Goal: Information Seeking & Learning: Check status

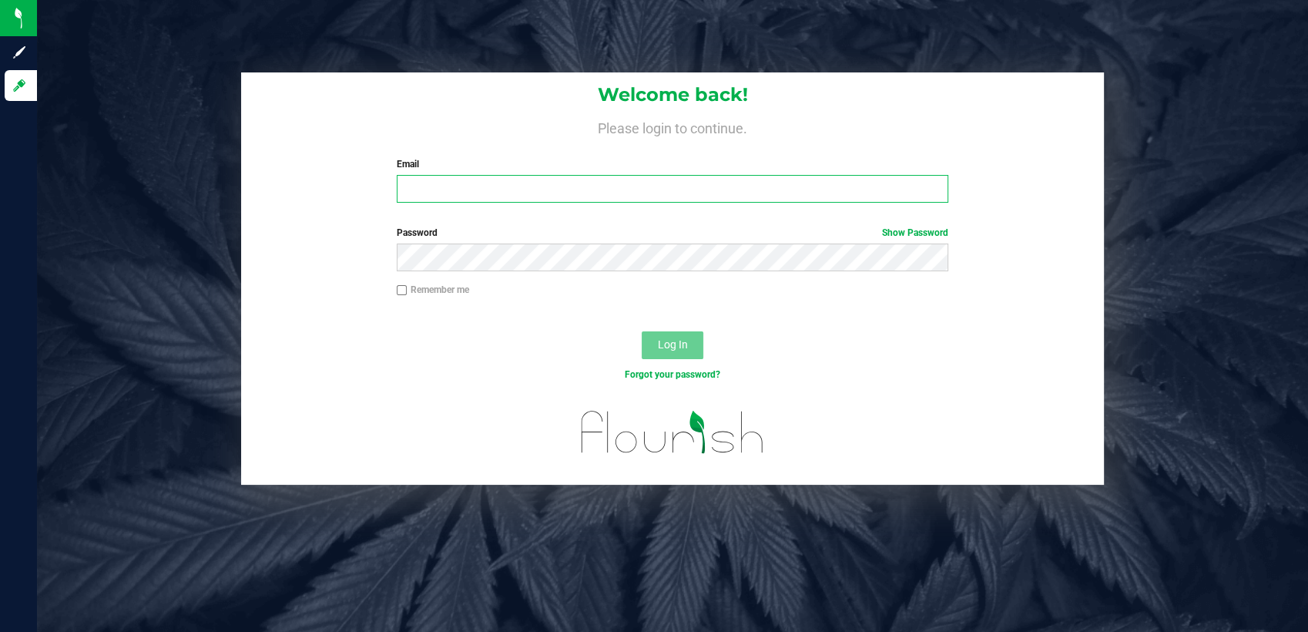
type input "[PERSON_NAME][EMAIL_ADDRESS][DOMAIN_NAME]"
click at [457, 292] on label "Remember me" at bounding box center [433, 290] width 72 height 14
click at [408, 292] on input "Remember me" at bounding box center [402, 290] width 11 height 11
checkbox input "true"
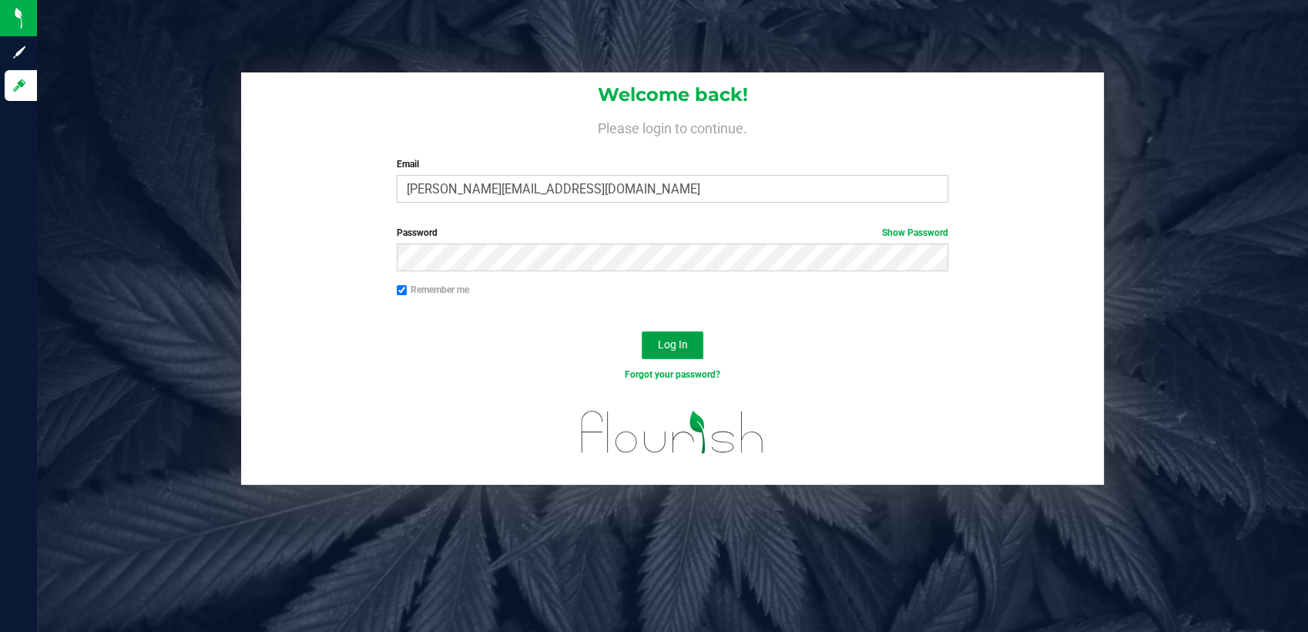
click at [670, 342] on span "Log In" at bounding box center [672, 344] width 30 height 12
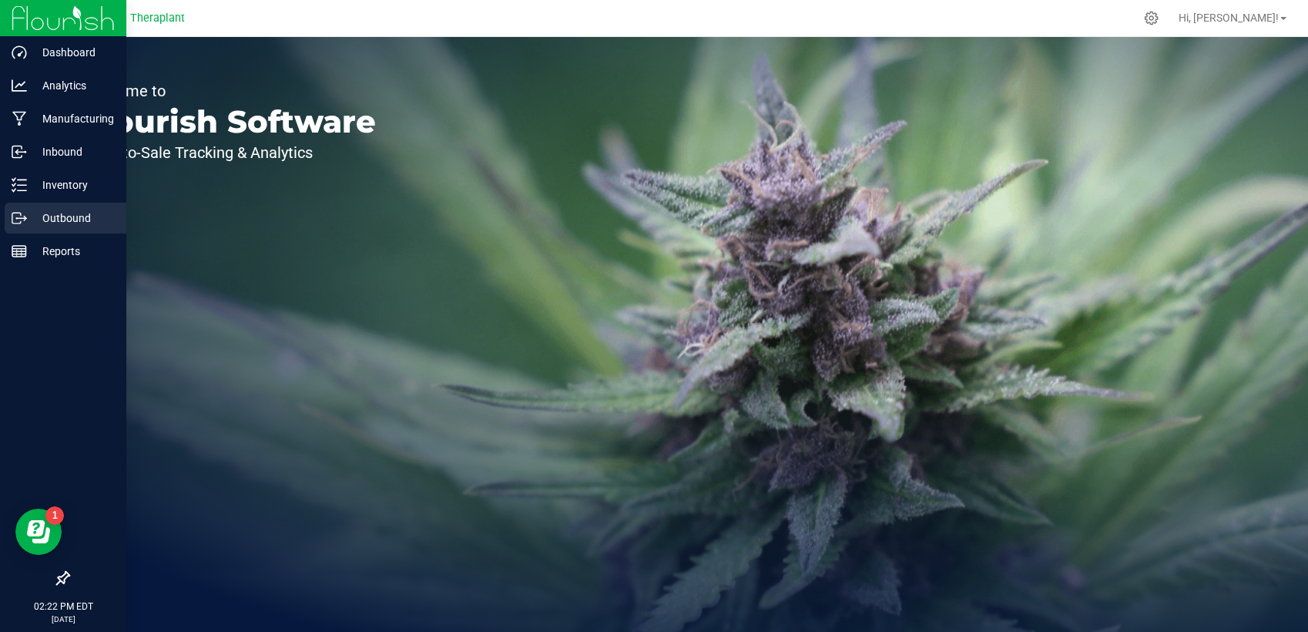
click at [46, 209] on p "Outbound" at bounding box center [73, 218] width 92 height 18
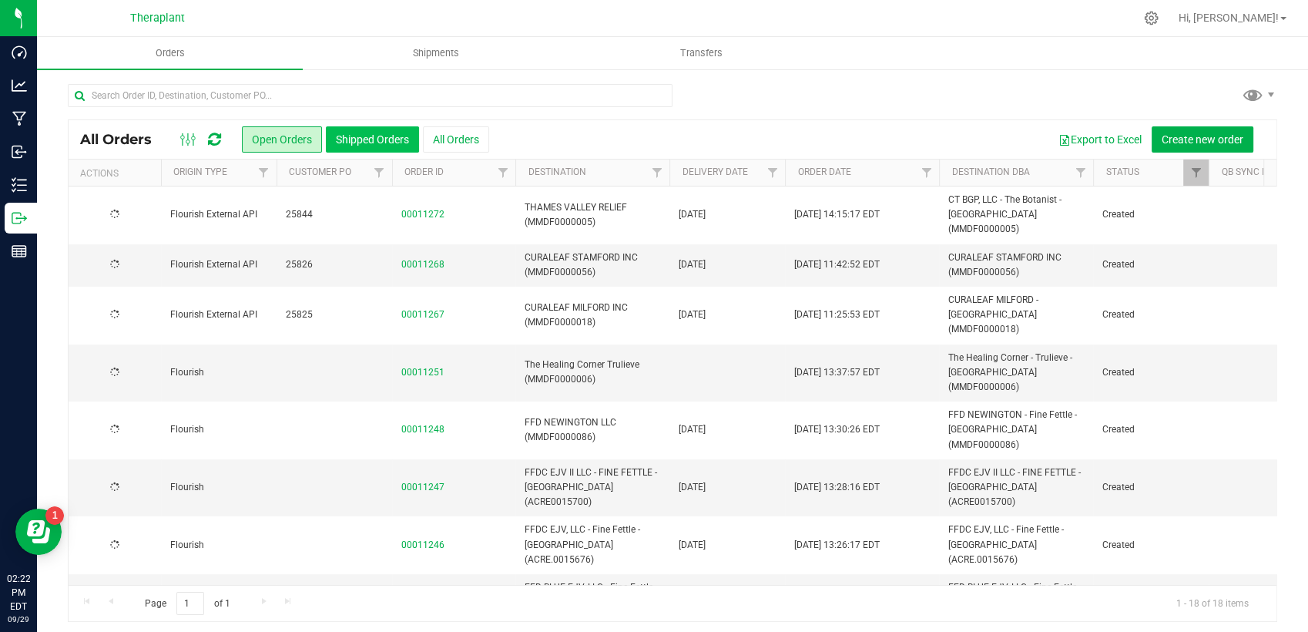
click at [388, 140] on button "Shipped Orders" at bounding box center [372, 139] width 93 height 26
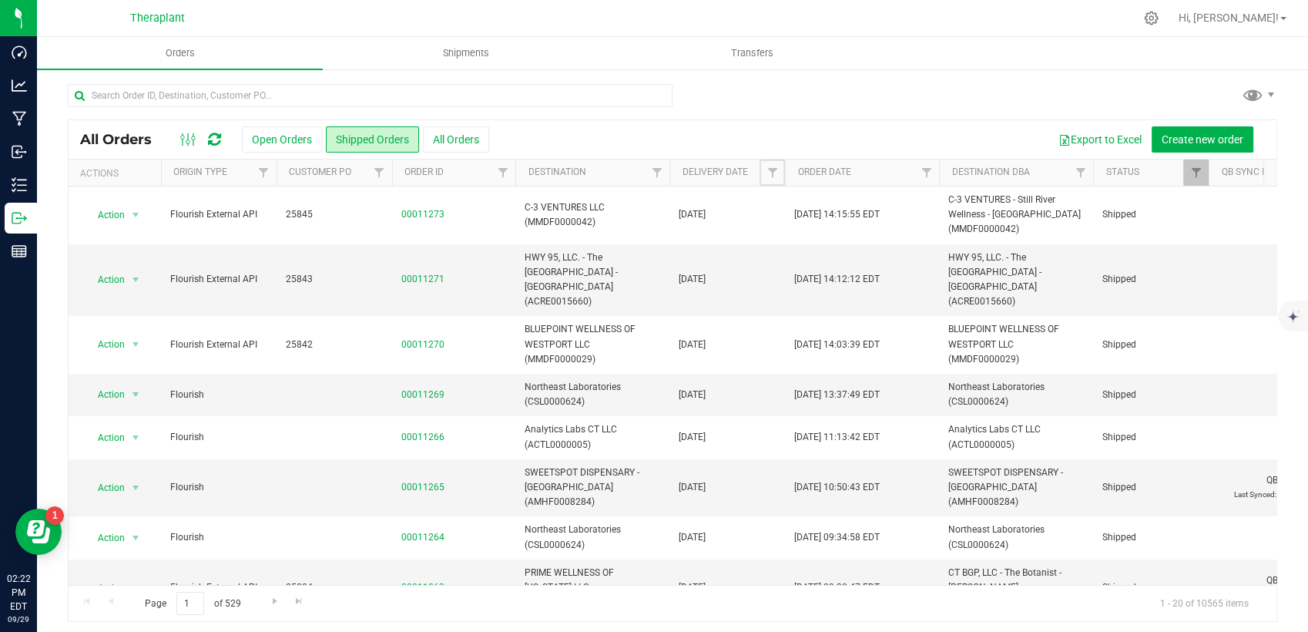
click at [771, 173] on span "Filter" at bounding box center [772, 172] width 12 height 12
click at [913, 260] on span "select" at bounding box center [915, 266] width 12 height 12
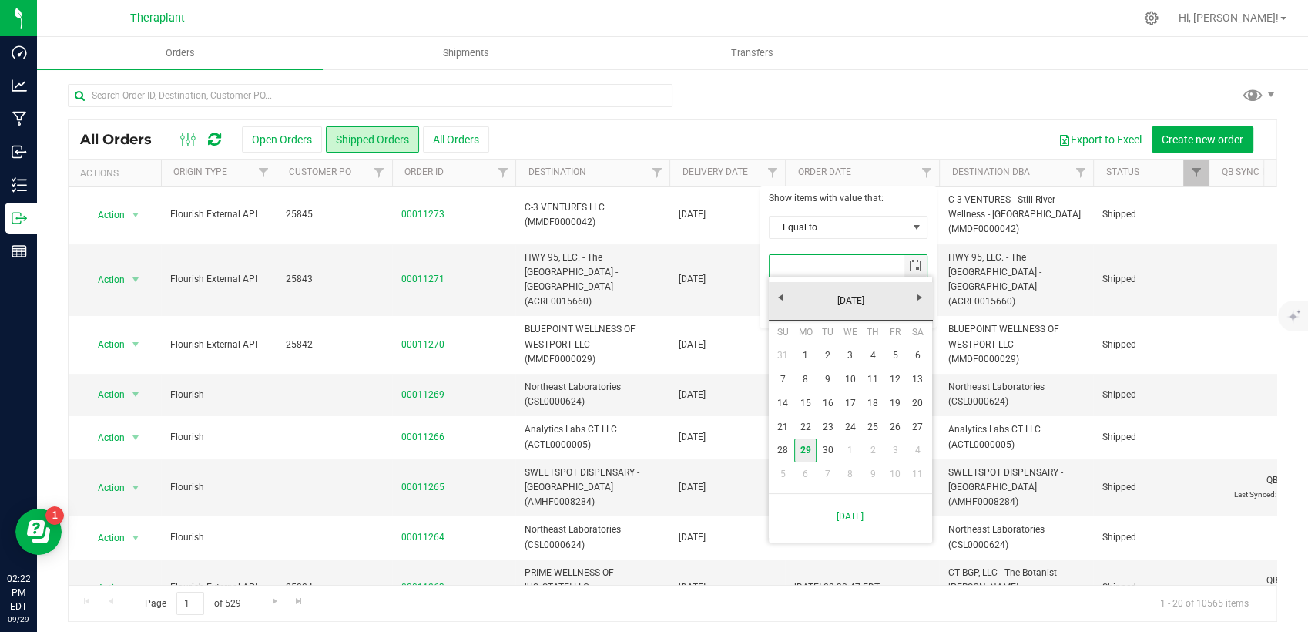
click at [808, 449] on link "29" at bounding box center [805, 450] width 22 height 24
type input "[DATE]"
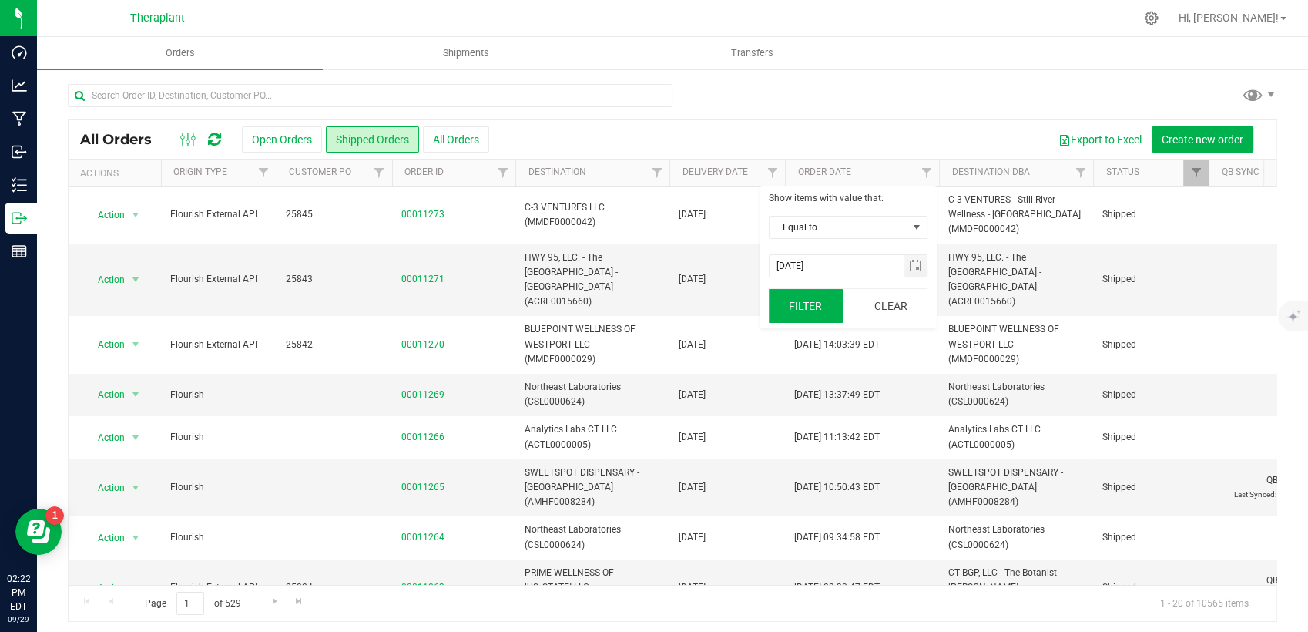
click at [822, 311] on button "Filter" at bounding box center [806, 306] width 74 height 34
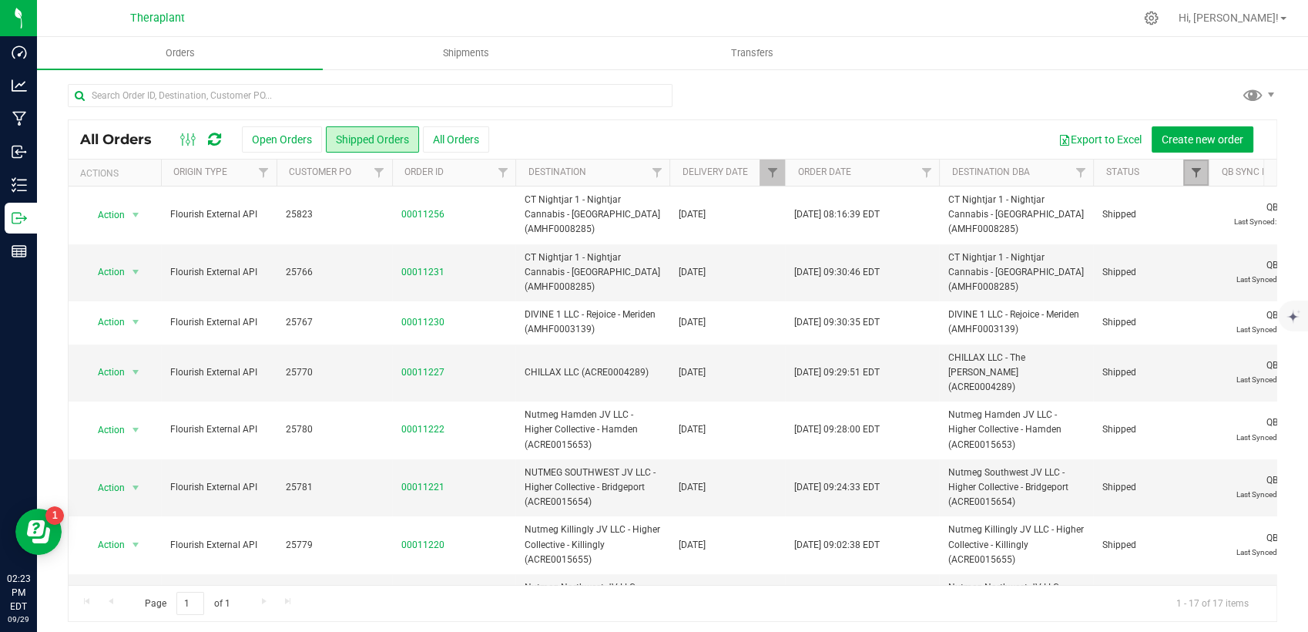
click at [1190, 174] on span "Filter" at bounding box center [1196, 172] width 12 height 12
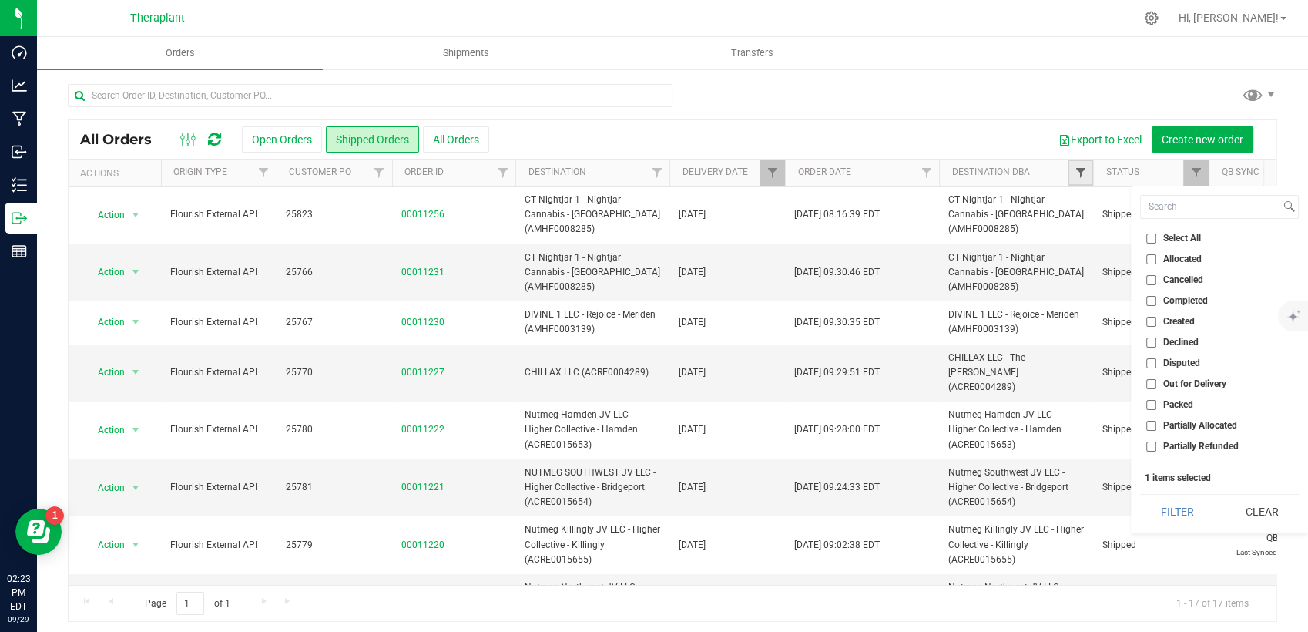
click at [1080, 175] on span "Filter" at bounding box center [1080, 172] width 12 height 12
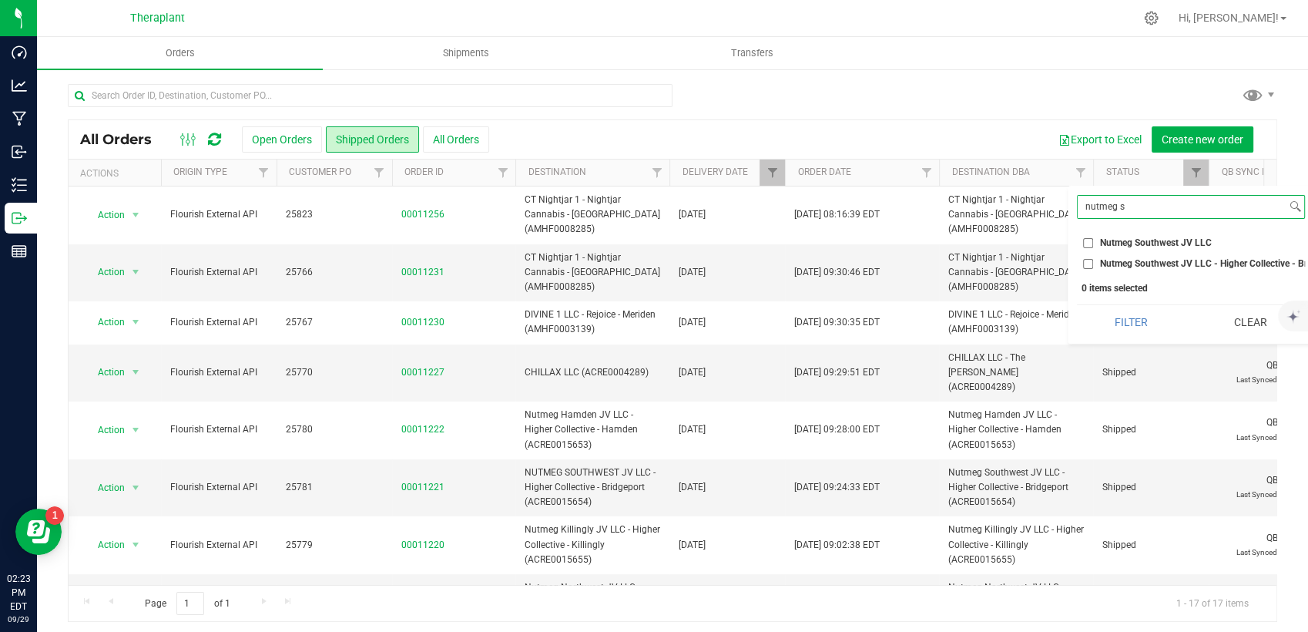
type input "nutmeg s"
click at [1129, 260] on span "Nutmeg Southwest JV LLC - Higher Collective - Bridgeport (ACRE0015654)" at bounding box center [1256, 263] width 312 height 9
click at [1093, 260] on input "Nutmeg Southwest JV LLC - Higher Collective - Bridgeport (ACRE0015654)" at bounding box center [1088, 264] width 10 height 10
checkbox input "true"
click at [1139, 339] on button "Filter" at bounding box center [1131, 322] width 109 height 34
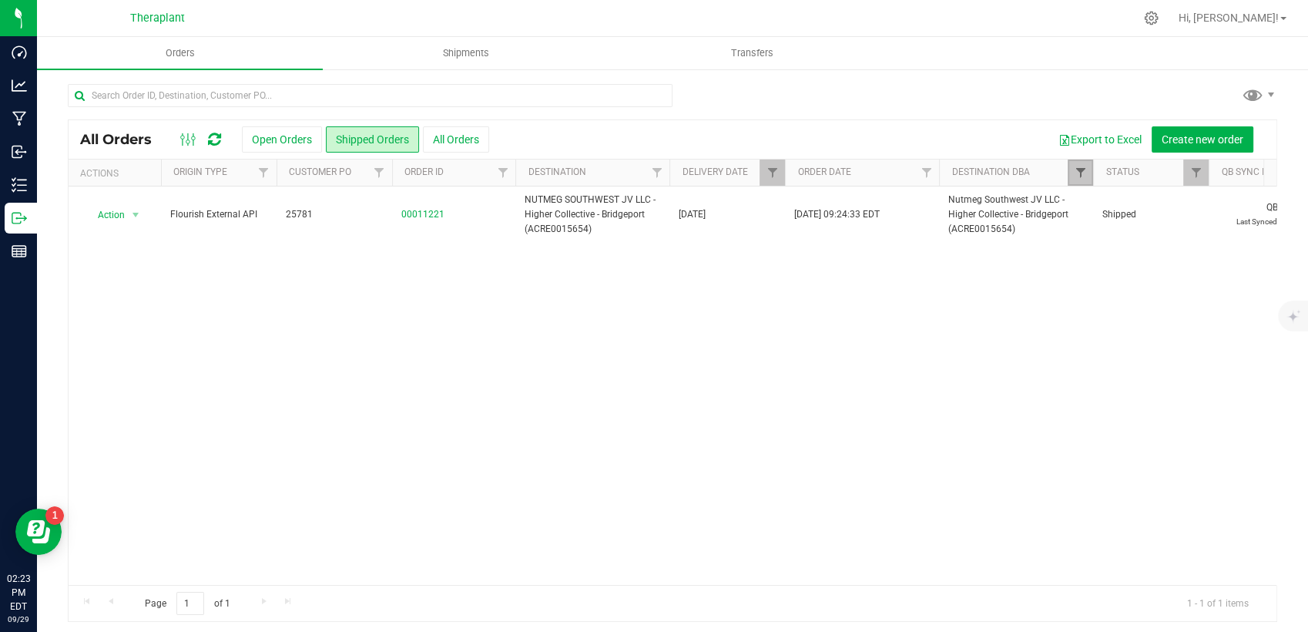
click at [1079, 170] on span "Filter" at bounding box center [1080, 172] width 12 height 12
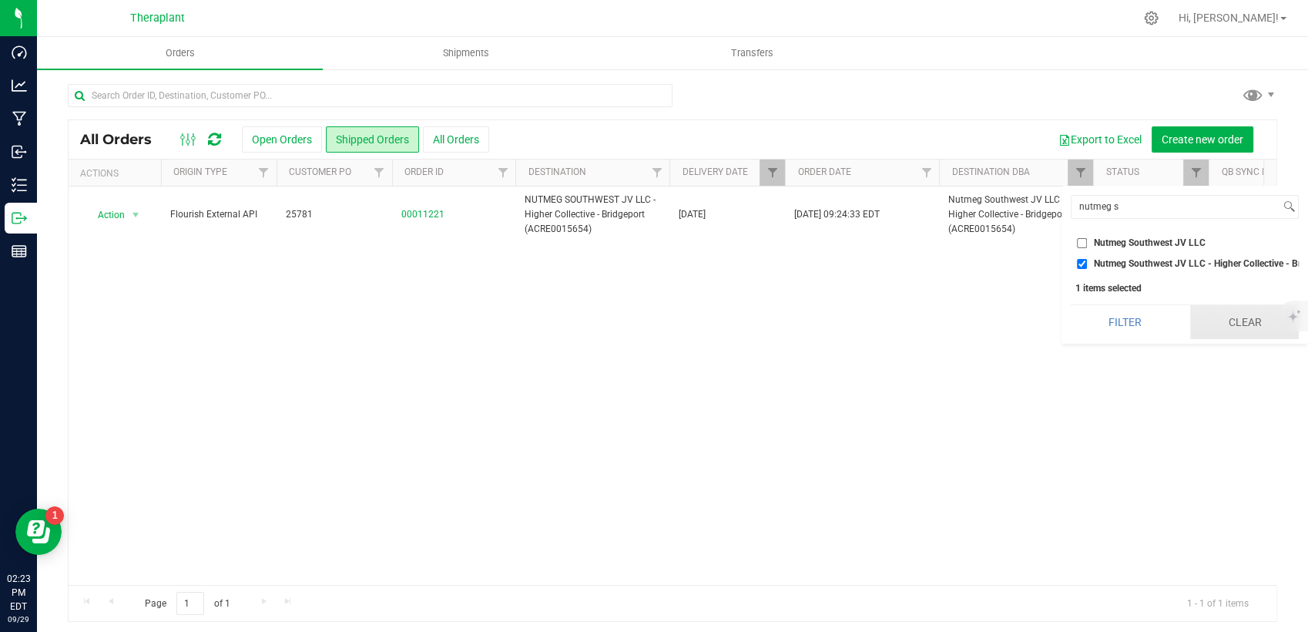
click at [1230, 337] on button "Clear" at bounding box center [1244, 322] width 109 height 34
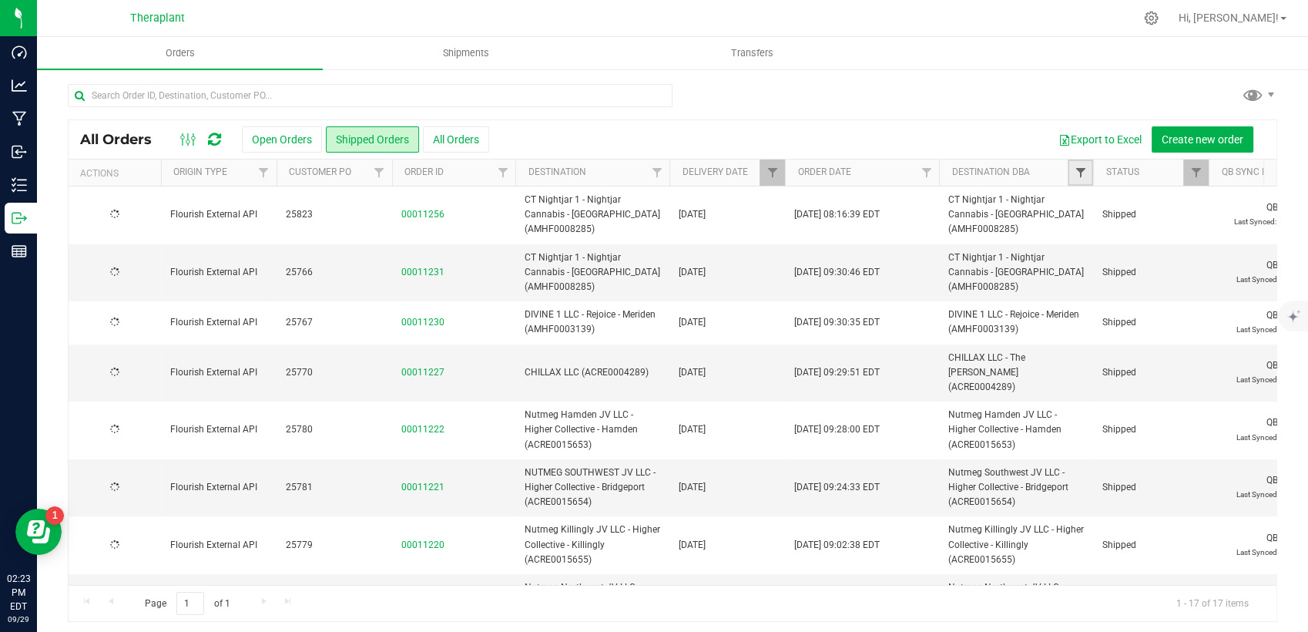
click at [1081, 177] on span "Filter" at bounding box center [1080, 172] width 12 height 12
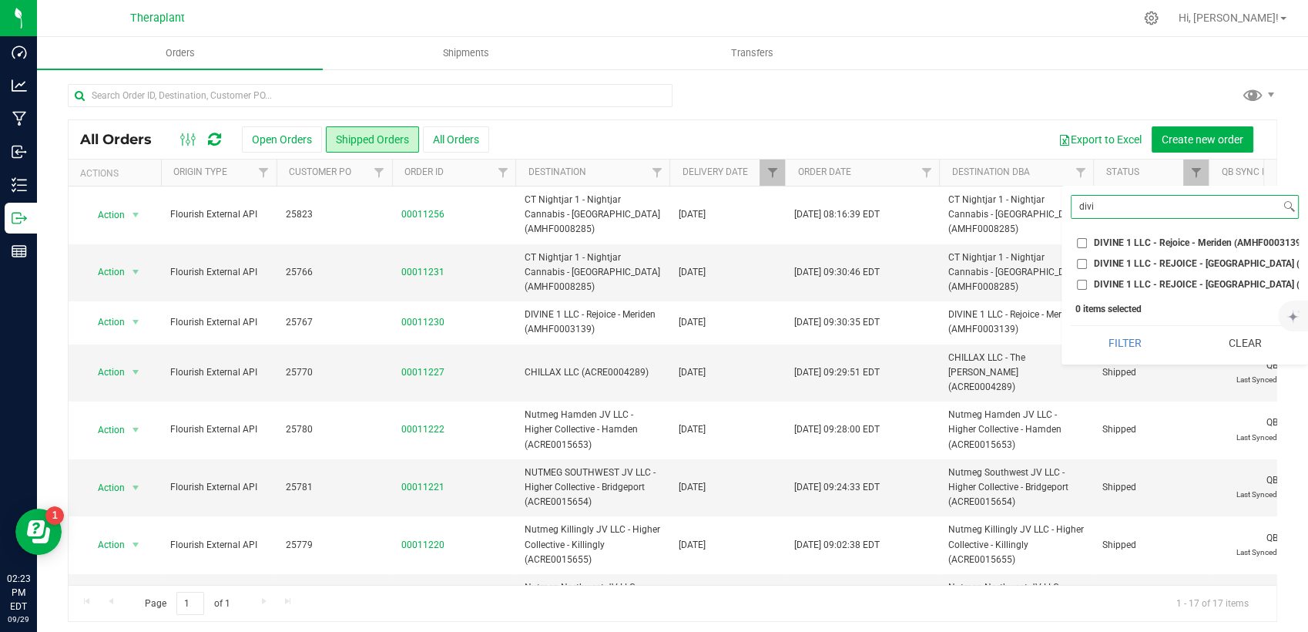
type input "divi"
click at [1080, 277] on li "DIVINE 1 LLC - REJOICE - [GEOGRAPHIC_DATA] ([GEOGRAPHIC_DATA]0008896)" at bounding box center [1185, 285] width 228 height 16
click at [1085, 282] on input "DIVINE 1 LLC - REJOICE - [GEOGRAPHIC_DATA] ([GEOGRAPHIC_DATA]0008896)" at bounding box center [1082, 285] width 10 height 10
checkbox input "true"
click at [1116, 355] on button "Filter" at bounding box center [1125, 343] width 109 height 34
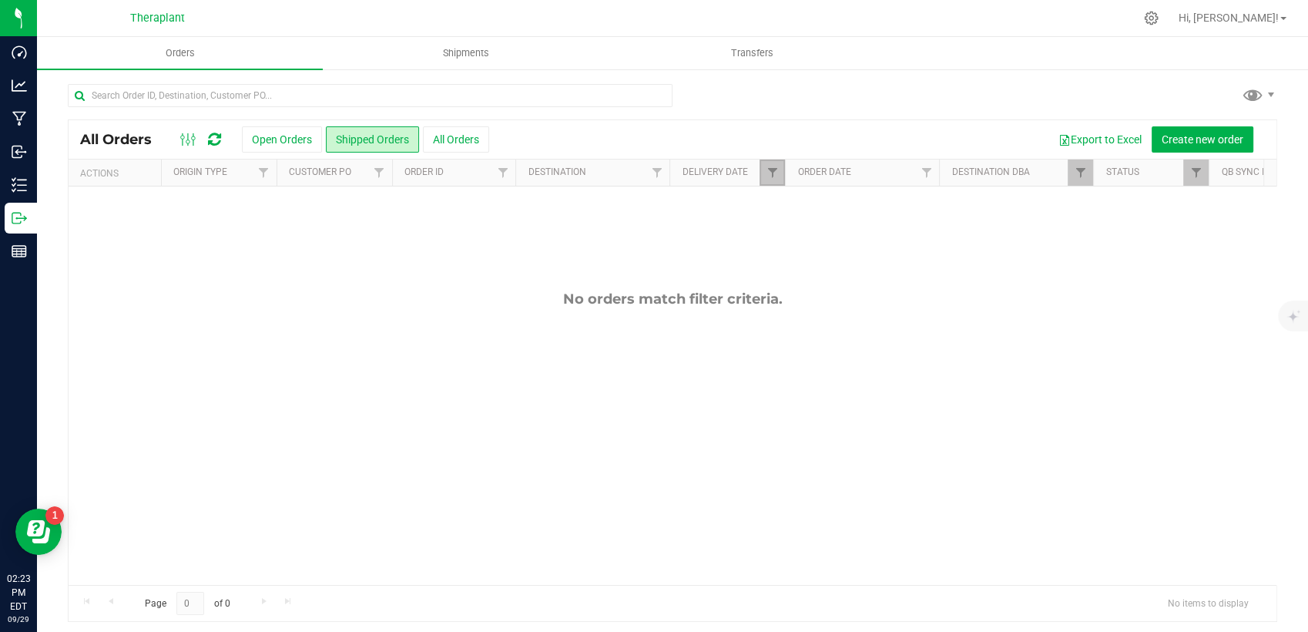
click at [781, 172] on link "Filter" at bounding box center [772, 172] width 25 height 26
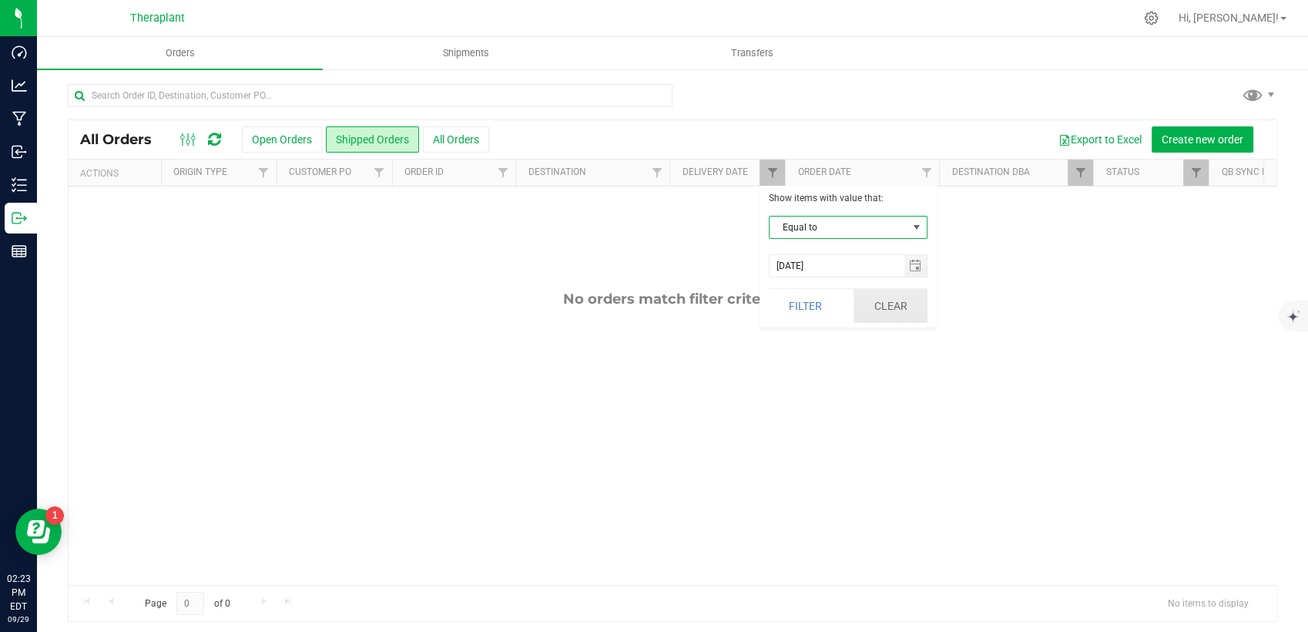
click at [889, 301] on button "Clear" at bounding box center [891, 306] width 74 height 34
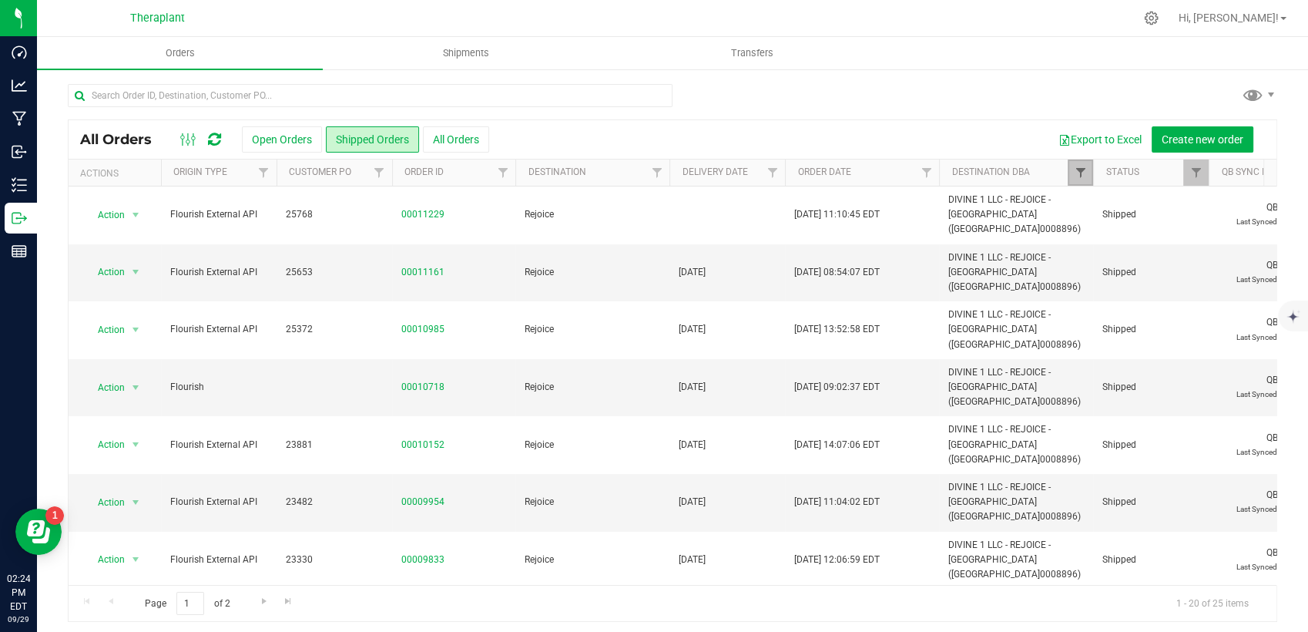
click at [1075, 169] on span "Filter" at bounding box center [1080, 172] width 12 height 12
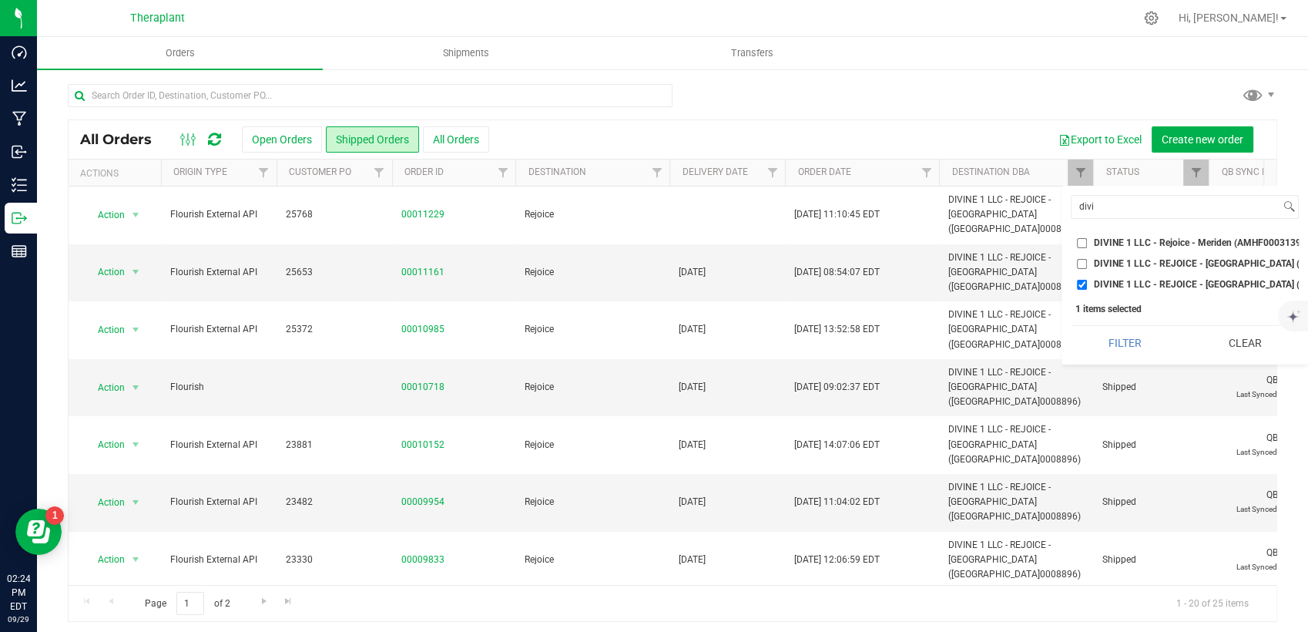
click at [1237, 357] on button "Clear" at bounding box center [1244, 343] width 109 height 34
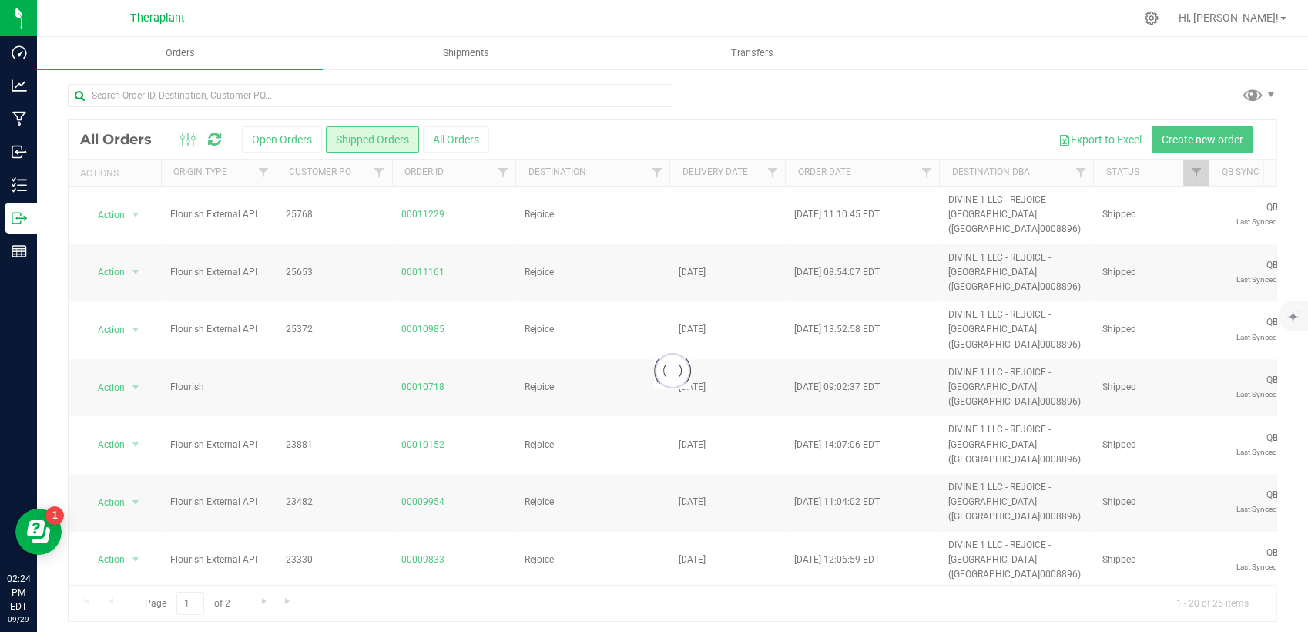
click at [1082, 172] on div at bounding box center [673, 371] width 1208 height 502
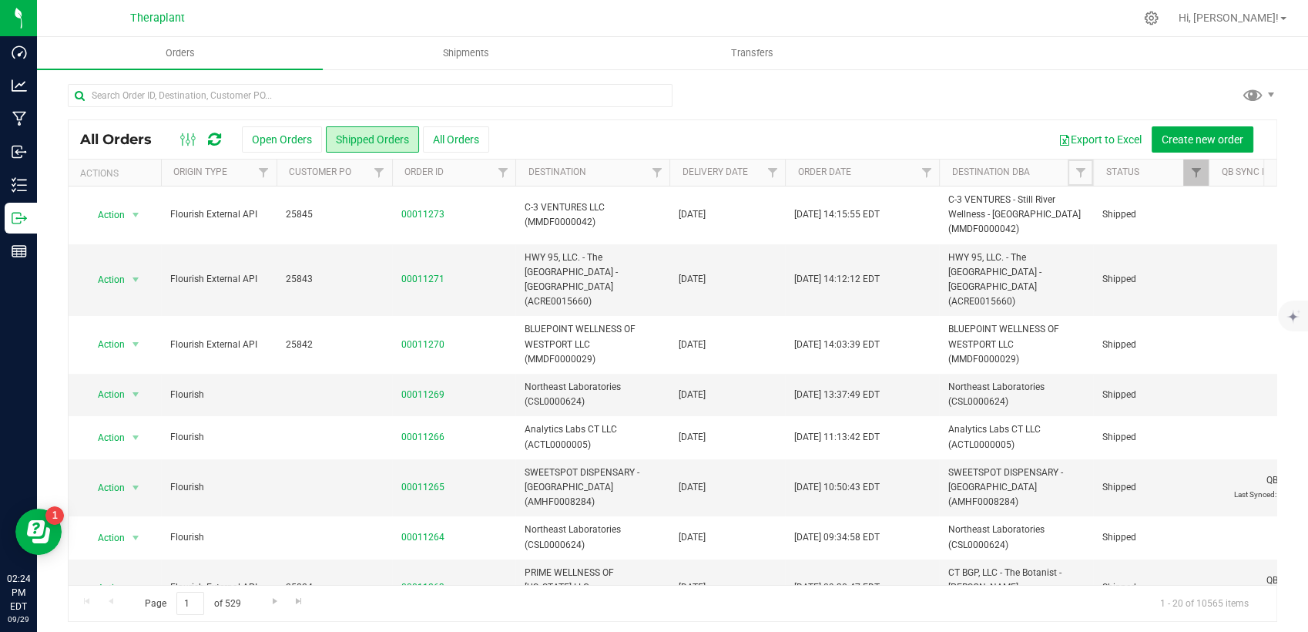
click at [1082, 172] on span "Filter" at bounding box center [1080, 172] width 12 height 12
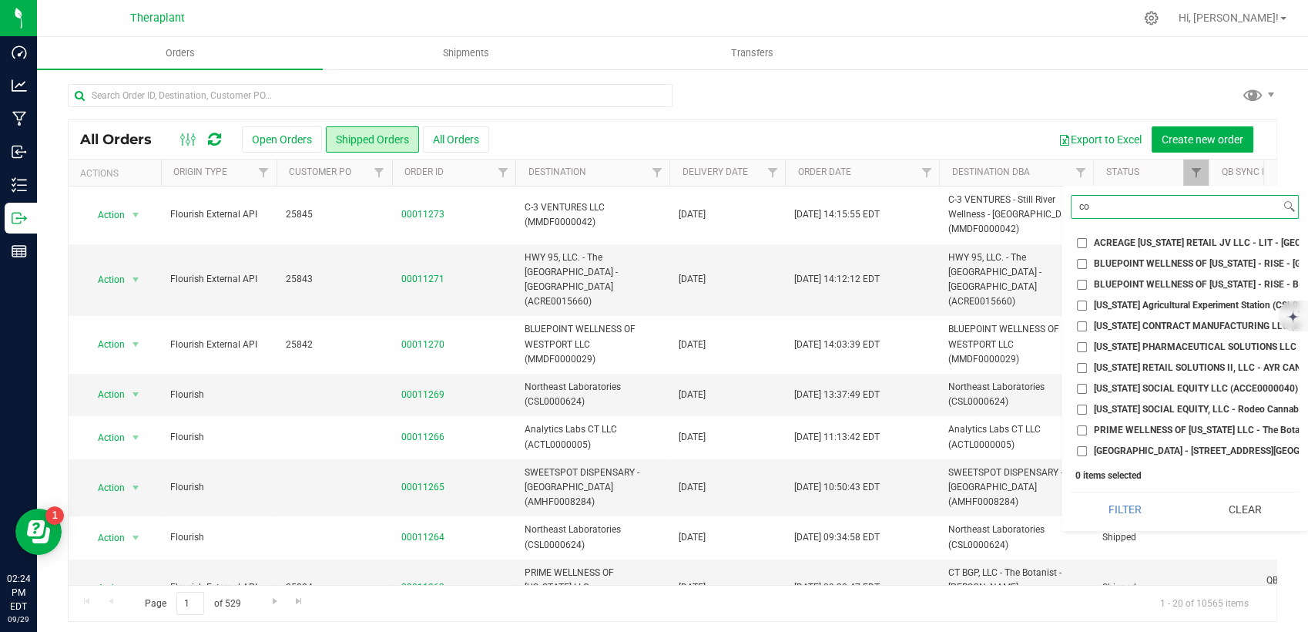
type input "c"
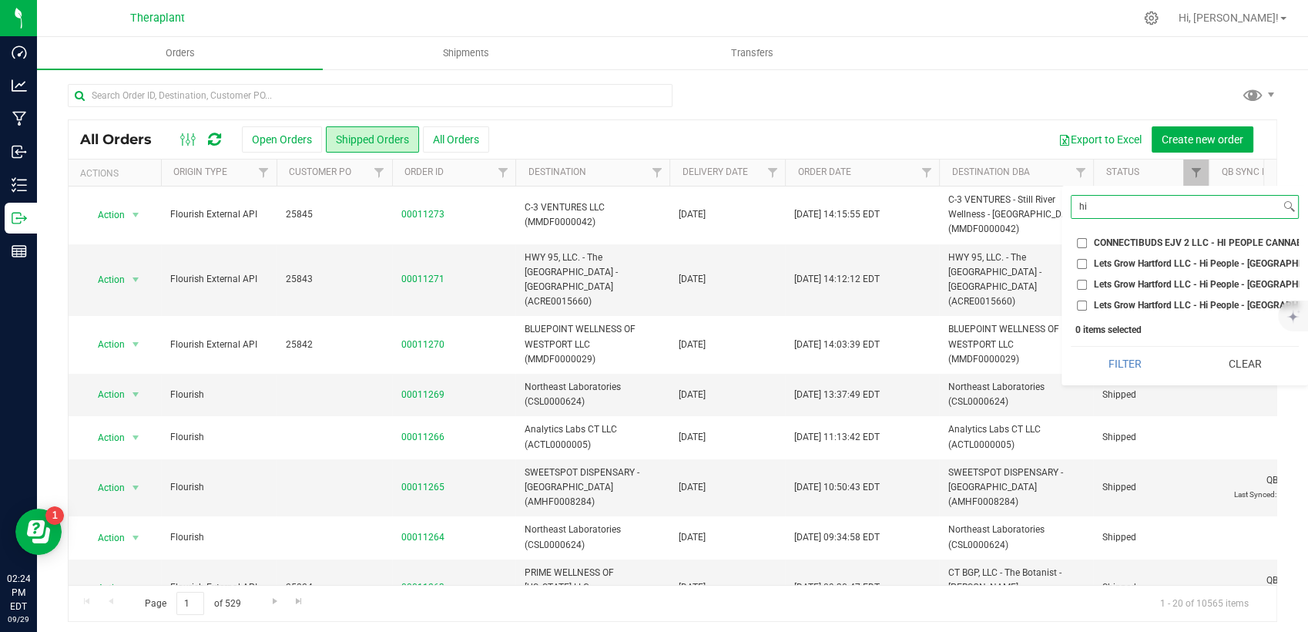
type input "hi"
click at [1165, 241] on span "CONNECTIBUDS EJV 2 LLC - HI PEOPLE CANNABIS MARKET - [GEOGRAPHIC_DATA] (ACRE001…" at bounding box center [1306, 242] width 425 height 9
click at [1087, 241] on input "CONNECTIBUDS EJV 2 LLC - HI PEOPLE CANNABIS MARKET - [GEOGRAPHIC_DATA] (ACRE001…" at bounding box center [1082, 243] width 10 height 10
checkbox input "true"
click at [1135, 376] on button "Filter" at bounding box center [1125, 364] width 109 height 34
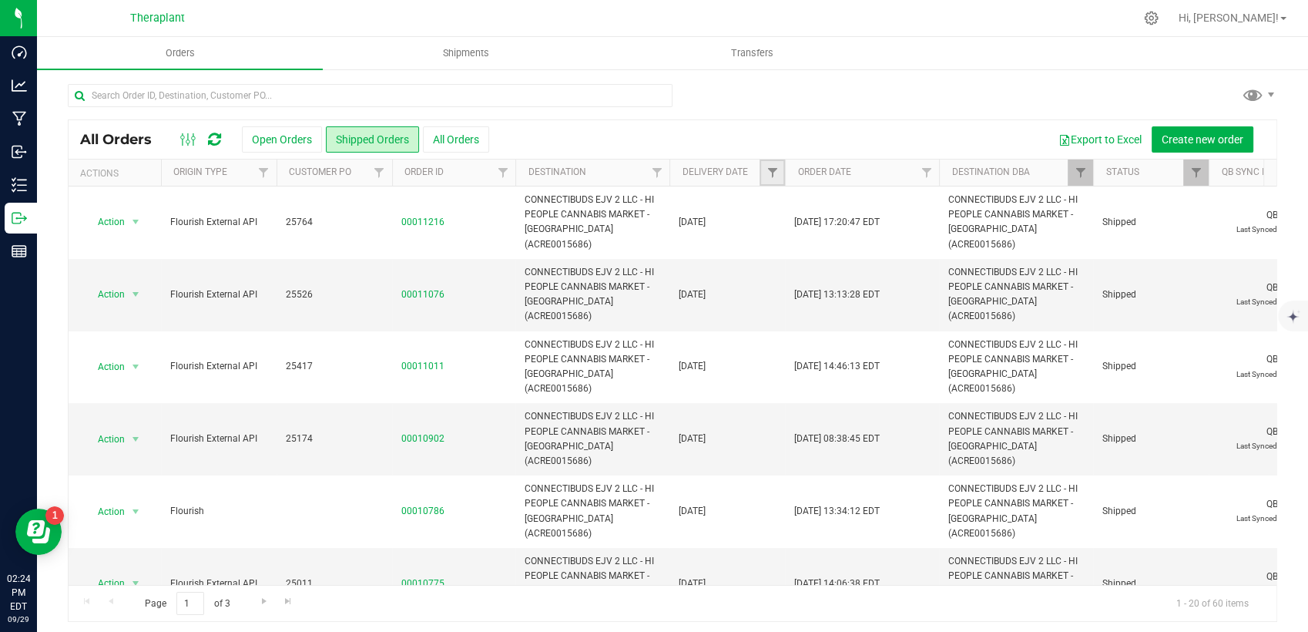
click at [771, 180] on link "Filter" at bounding box center [772, 172] width 25 height 26
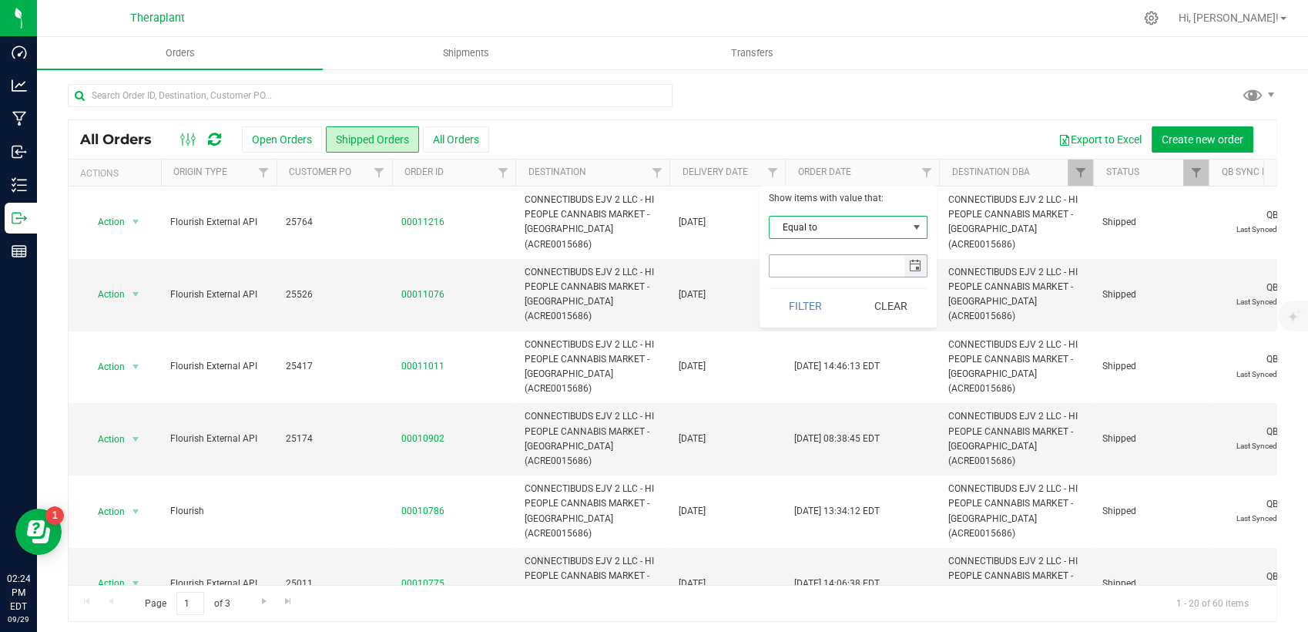
click at [908, 268] on span "select" at bounding box center [916, 266] width 22 height 22
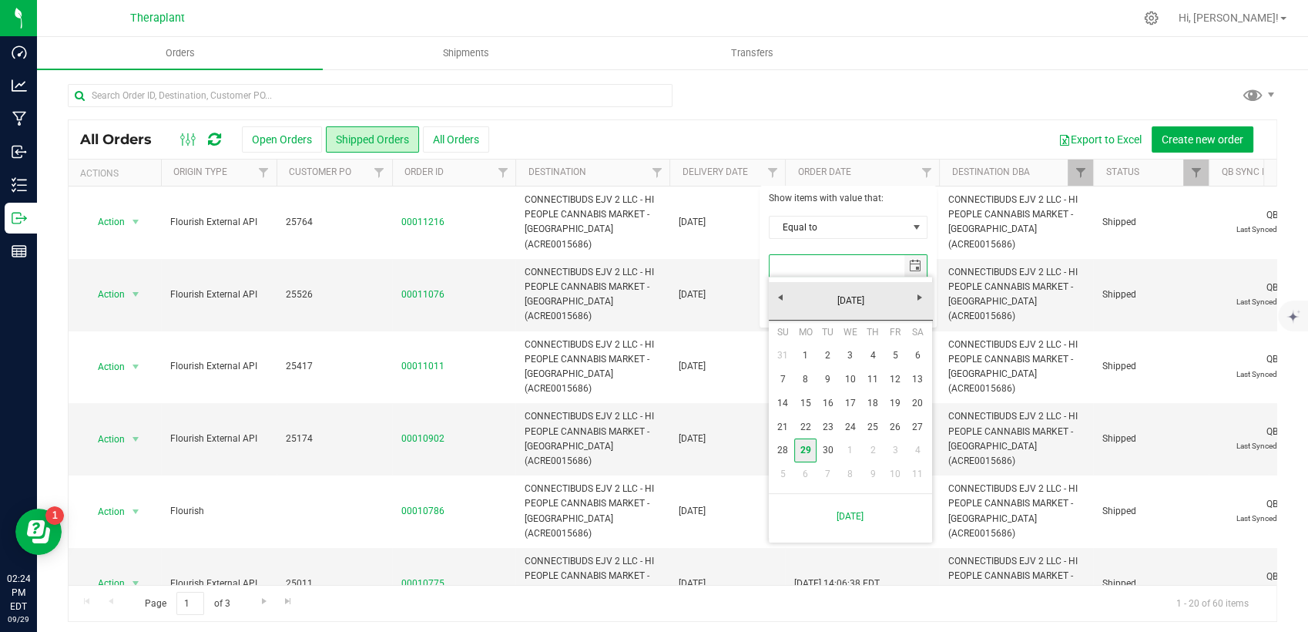
click at [808, 451] on link "29" at bounding box center [805, 450] width 22 height 24
type input "[DATE]"
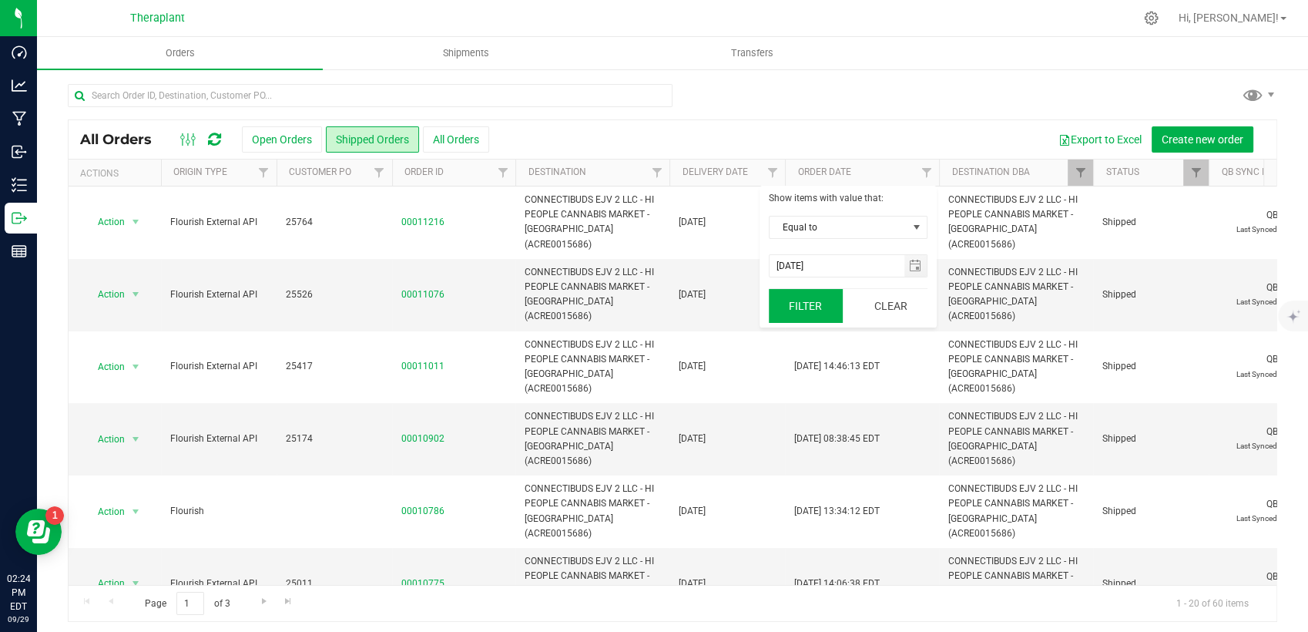
click at [808, 316] on button "Filter" at bounding box center [806, 306] width 74 height 34
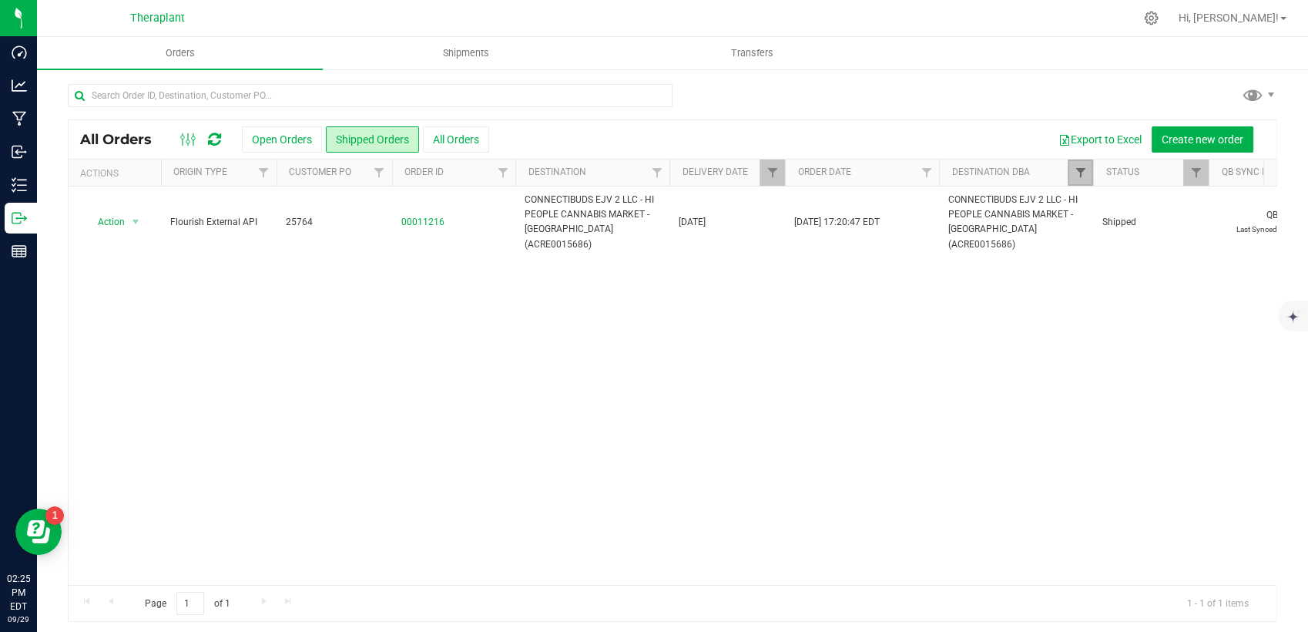
click at [1085, 178] on span "Filter" at bounding box center [1080, 172] width 12 height 12
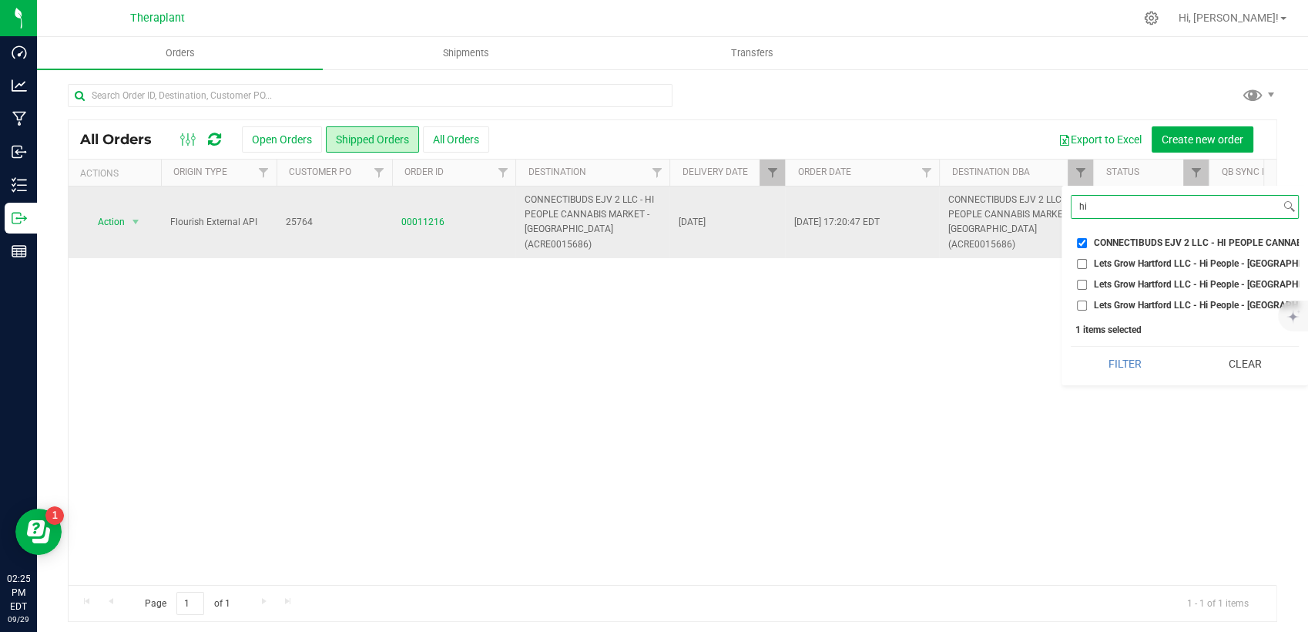
drag, startPoint x: 1121, startPoint y: 204, endPoint x: 1017, endPoint y: 214, distance: 104.5
click at [1017, 214] on body "Dashboard Analytics Manufacturing Inbound Inventory Outbound Reports 02:25 PM E…" at bounding box center [654, 316] width 1308 height 632
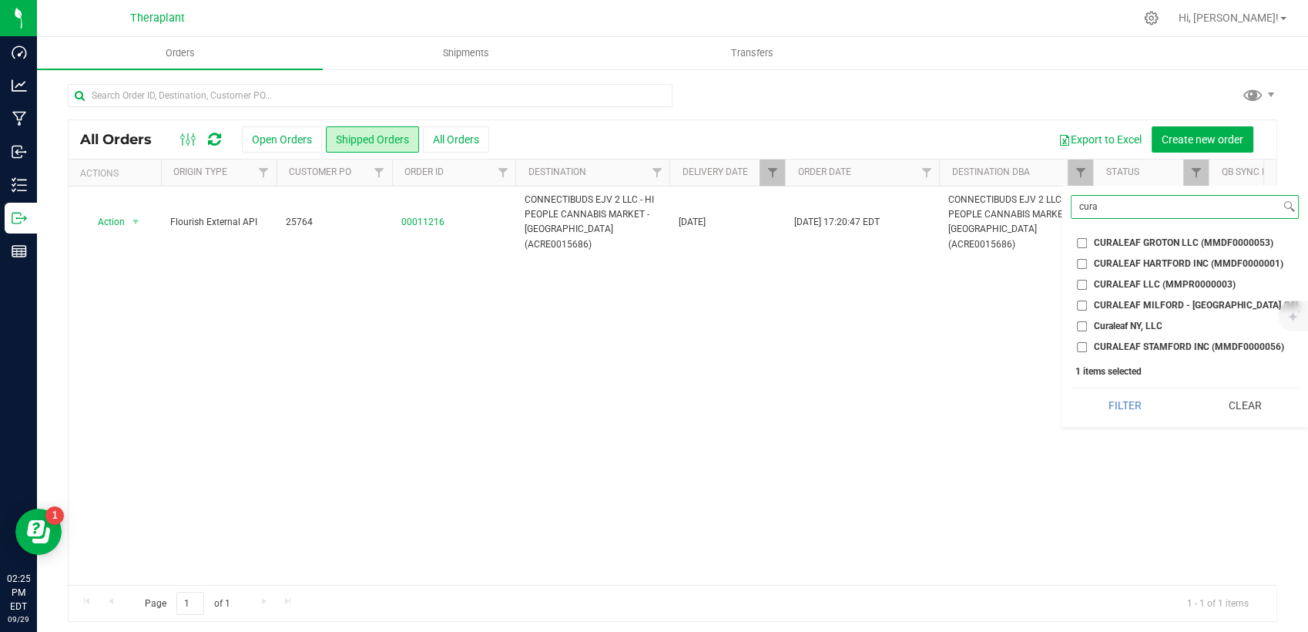
type input "cura"
click at [1142, 344] on span "CURALEAF STAMFORD INC (MMDF0000056)" at bounding box center [1189, 346] width 190 height 9
click at [1087, 344] on input "CURALEAF STAMFORD INC (MMDF0000056)" at bounding box center [1082, 347] width 10 height 10
checkbox input "true"
click at [1114, 422] on button "Filter" at bounding box center [1125, 405] width 109 height 34
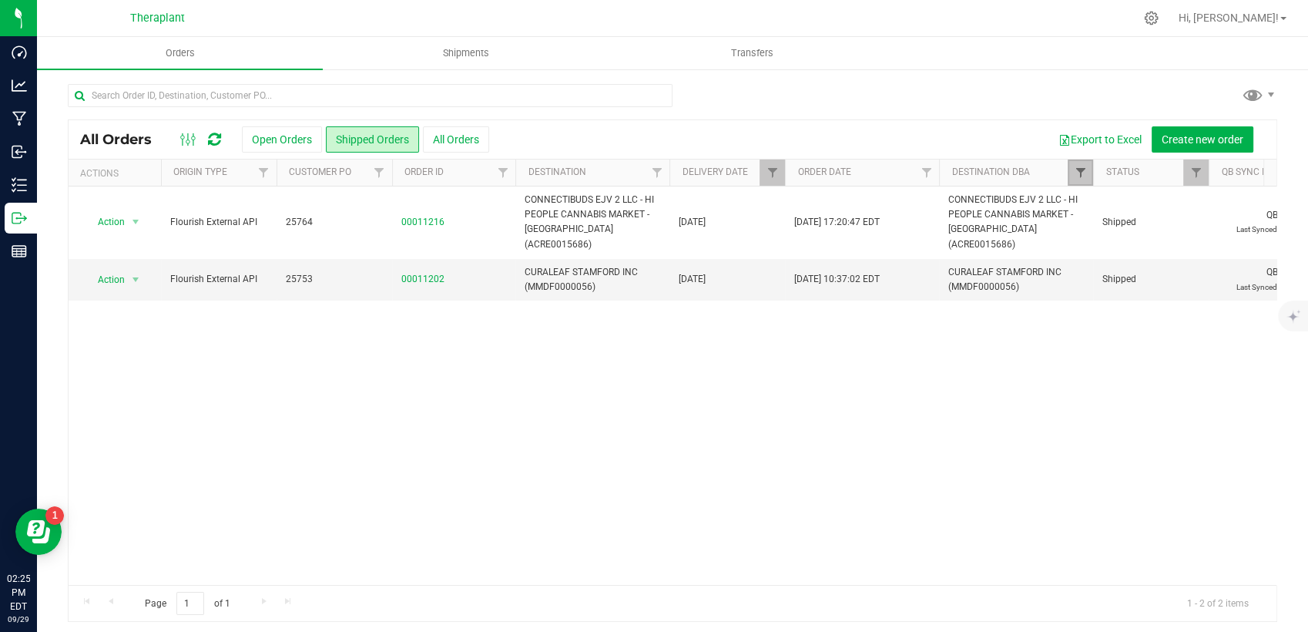
click at [1083, 172] on span "Filter" at bounding box center [1080, 172] width 12 height 12
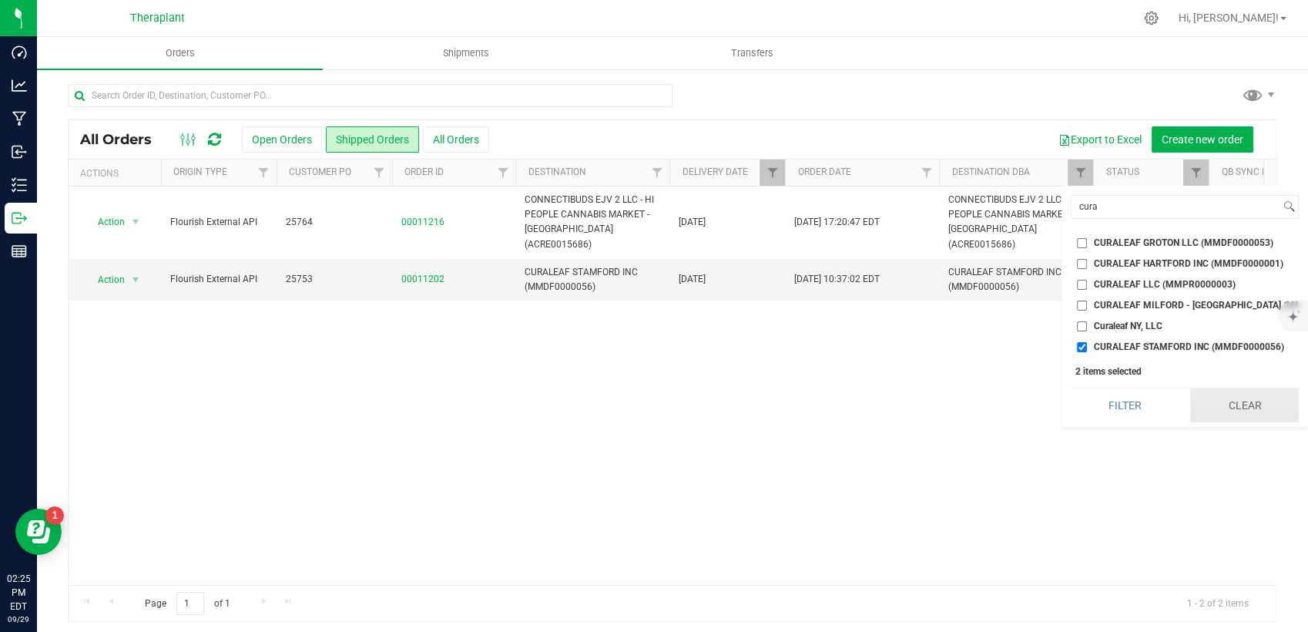
click at [1227, 406] on button "Clear" at bounding box center [1244, 405] width 109 height 34
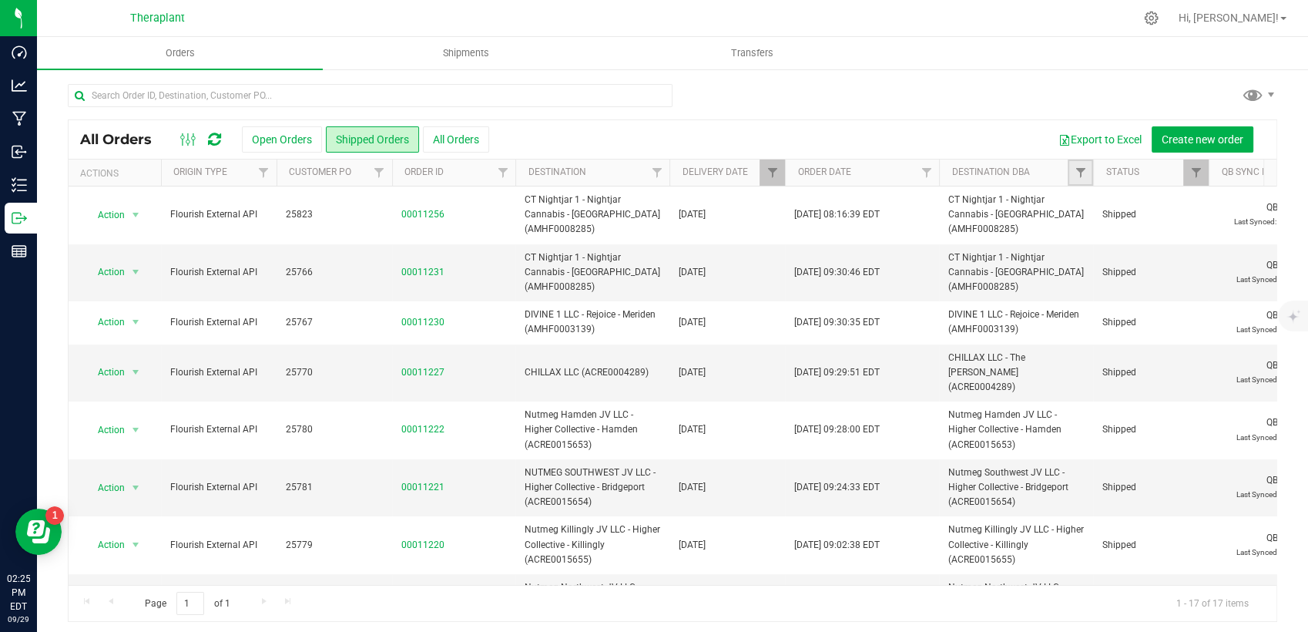
click at [1079, 165] on link "Filter" at bounding box center [1080, 172] width 25 height 26
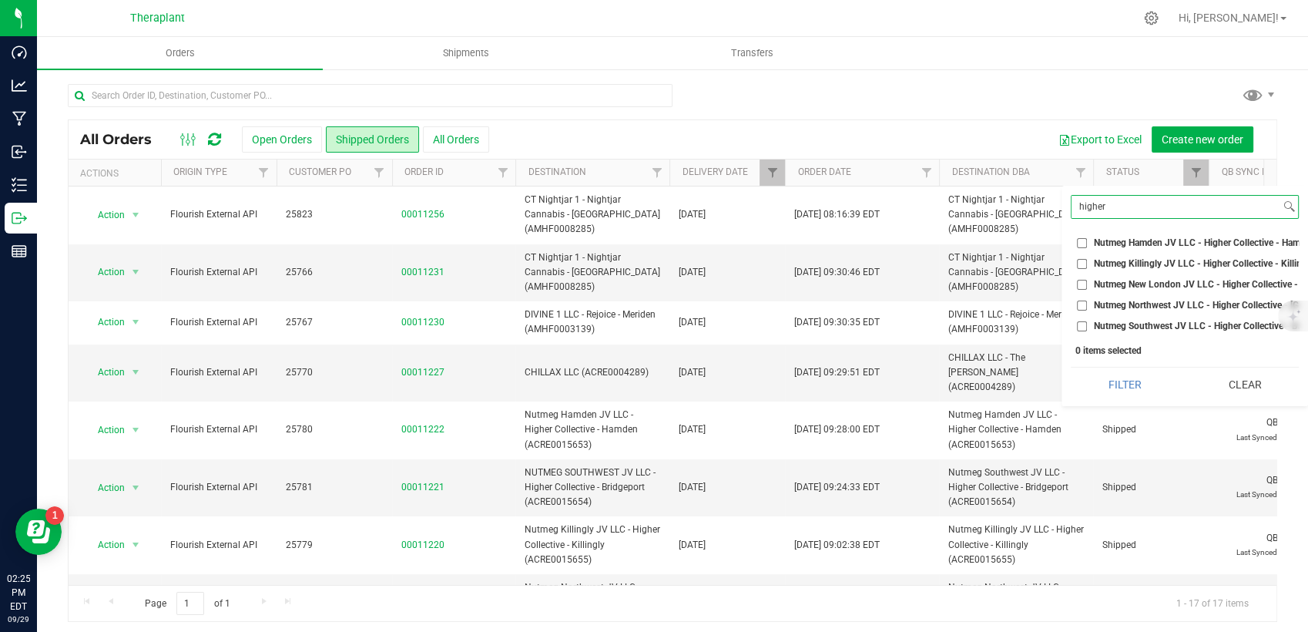
type input "higher"
click at [1140, 244] on span "Nutmeg Hamden JV LLC - Higher Collective - Hamden (ACRE0015653)" at bounding box center [1240, 242] width 292 height 9
click at [1087, 244] on input "Nutmeg Hamden JV LLC - Higher Collective - Hamden (ACRE0015653)" at bounding box center [1082, 243] width 10 height 10
checkbox input "true"
click at [1124, 398] on button "Filter" at bounding box center [1125, 385] width 109 height 34
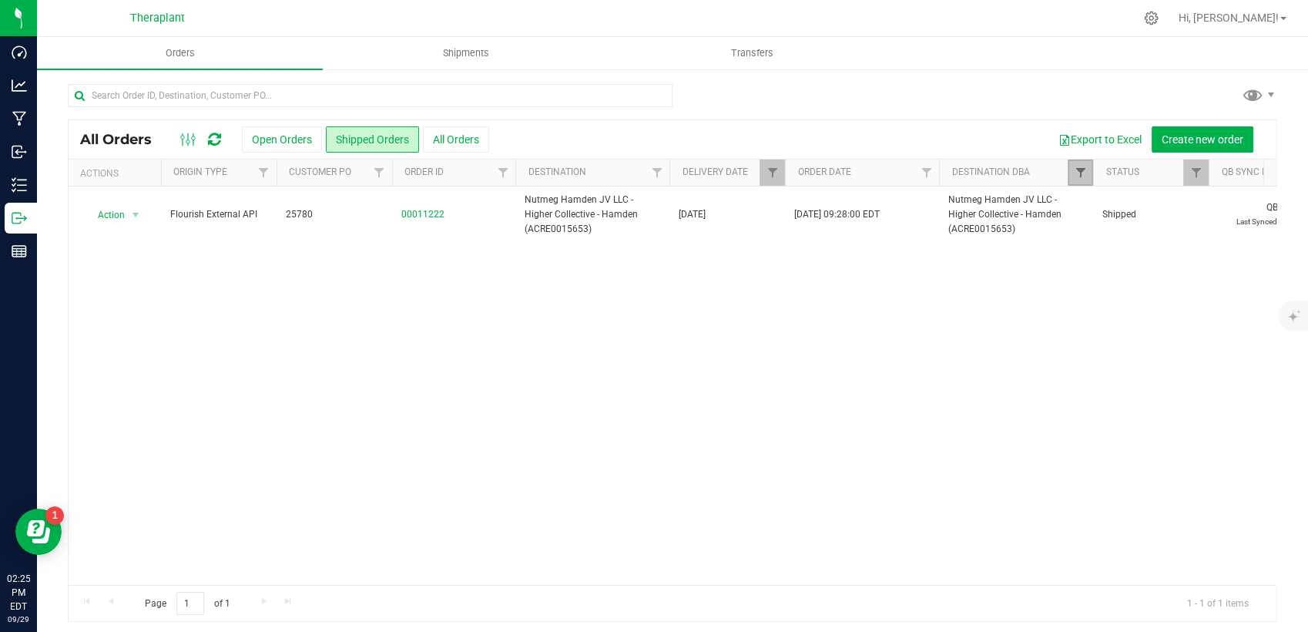
click at [1082, 165] on link "Filter" at bounding box center [1080, 172] width 25 height 26
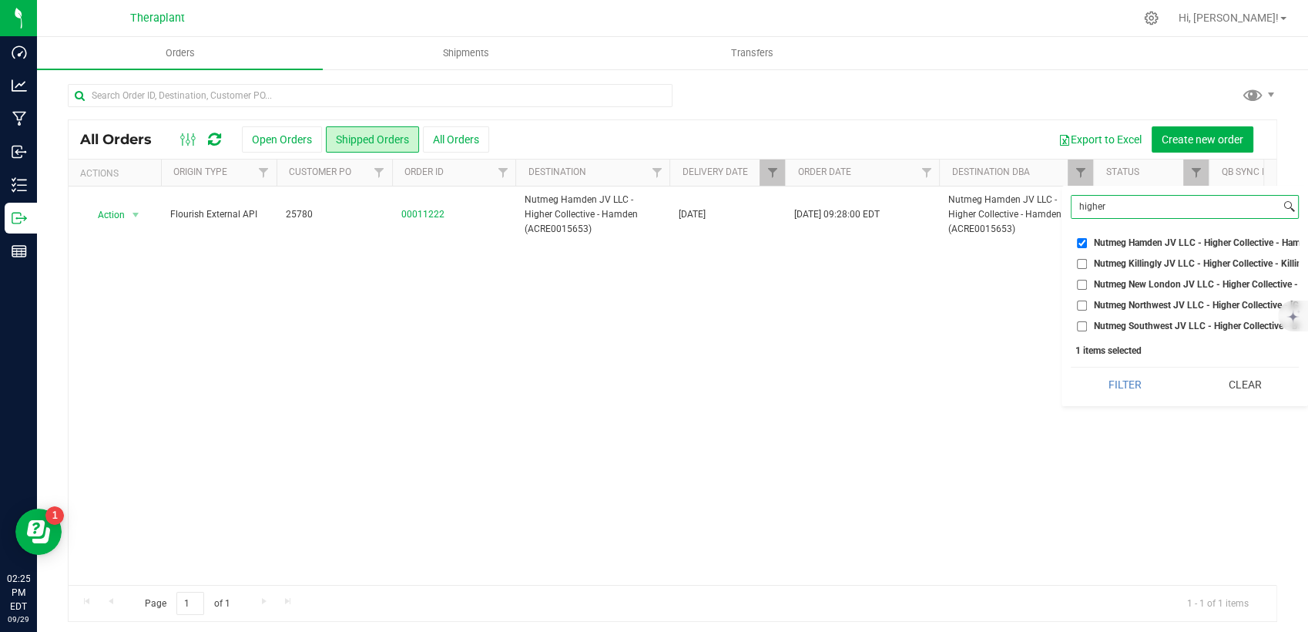
click at [1163, 196] on input "higher" at bounding box center [1176, 207] width 209 height 22
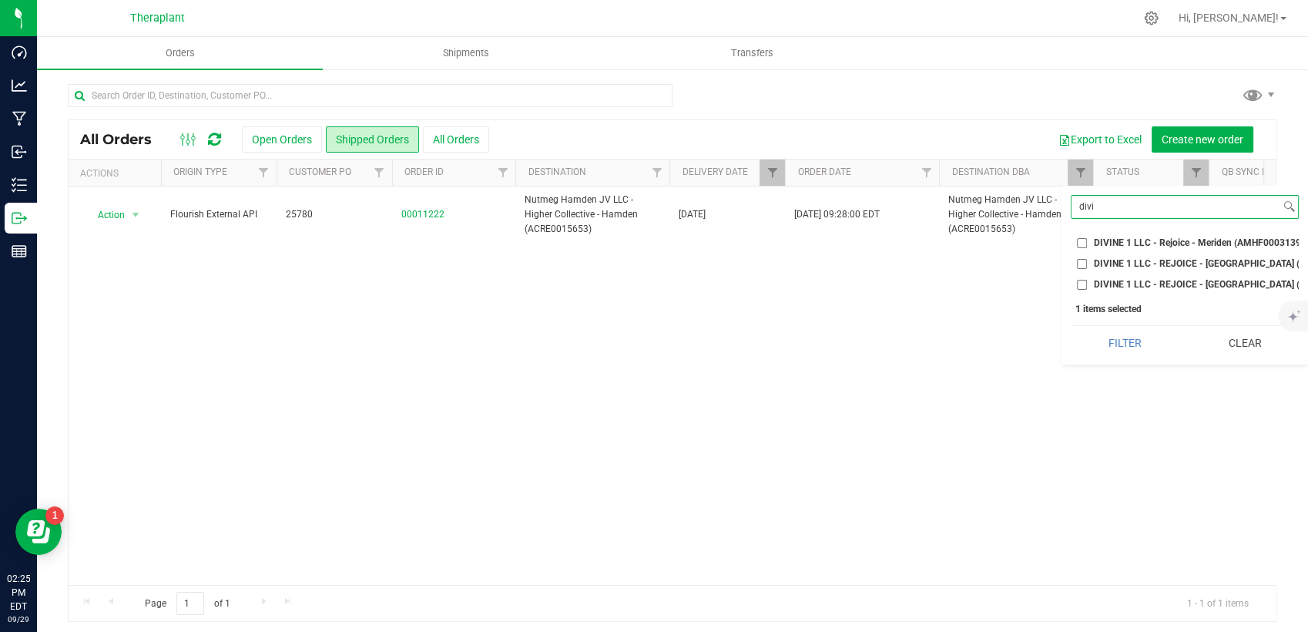
type input "divi"
click at [1173, 245] on span "DIVINE 1 LLC - Rejoice - Meriden (AMHF0003139)" at bounding box center [1199, 242] width 210 height 9
click at [1087, 245] on input "DIVINE 1 LLC - Rejoice - Meriden (AMHF0003139)" at bounding box center [1082, 243] width 10 height 10
checkbox input "true"
click at [1134, 357] on button "Filter" at bounding box center [1125, 343] width 109 height 34
